Goal: Task Accomplishment & Management: Use online tool/utility

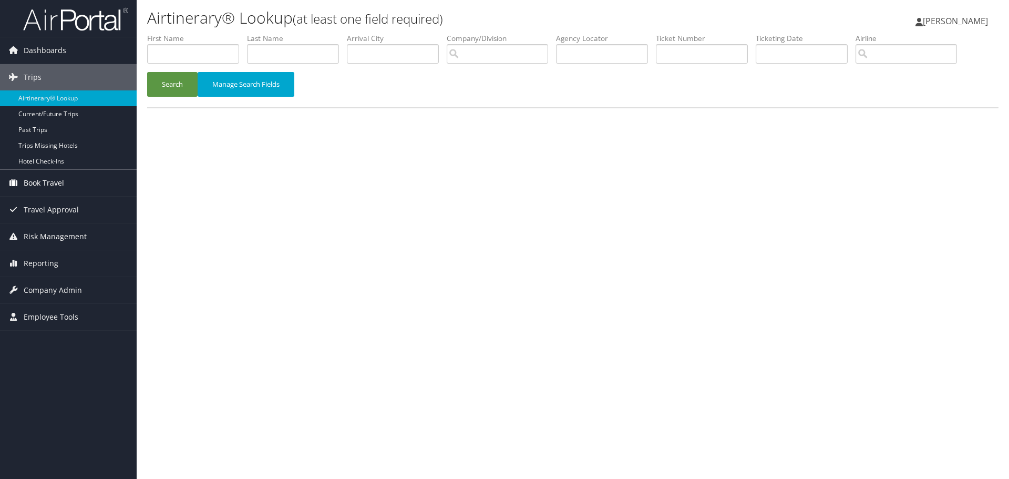
click at [59, 189] on span "Book Travel" at bounding box center [44, 183] width 40 height 26
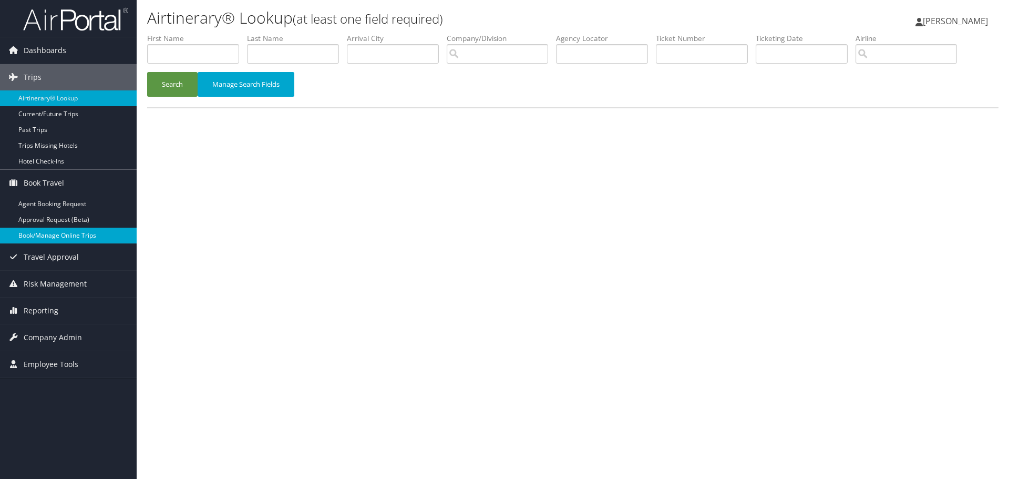
click at [40, 235] on link "Book/Manage Online Trips" at bounding box center [68, 236] width 137 height 16
